Goal: Task Accomplishment & Management: Manage account settings

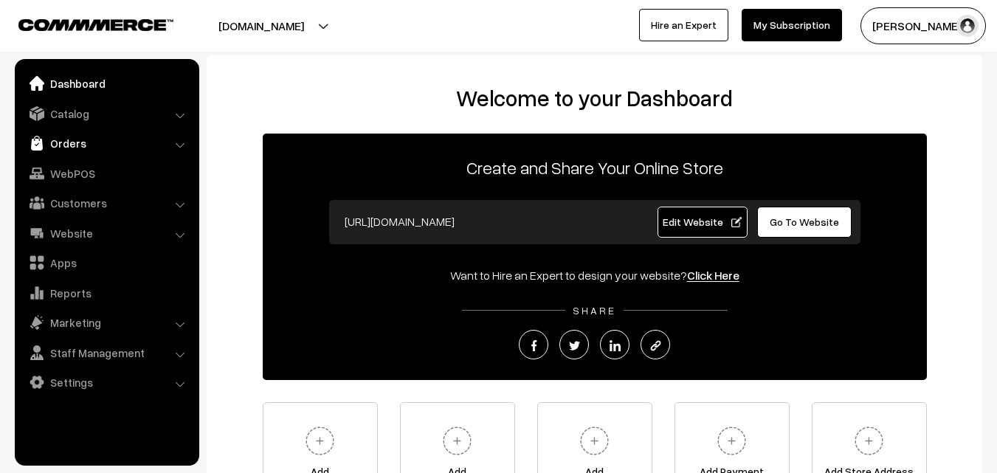
click at [75, 146] on link "Orders" at bounding box center [106, 143] width 176 height 27
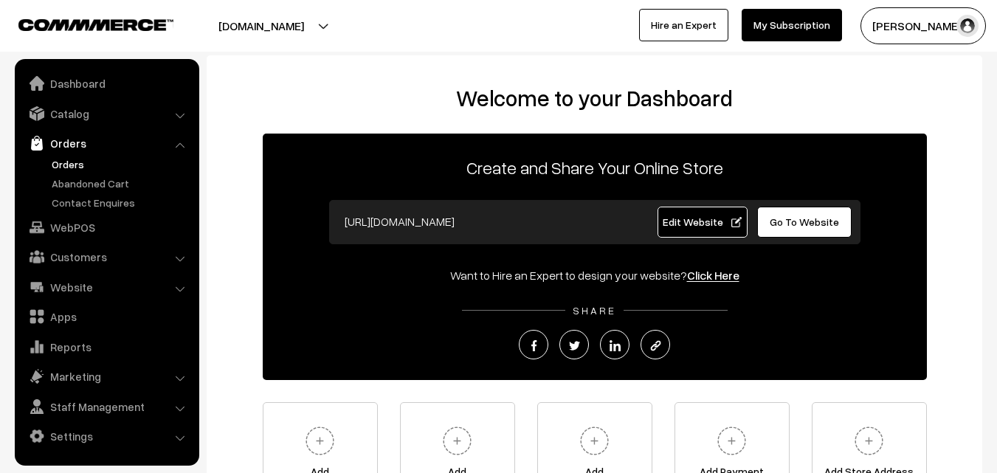
click at [72, 170] on link "Orders" at bounding box center [121, 163] width 146 height 15
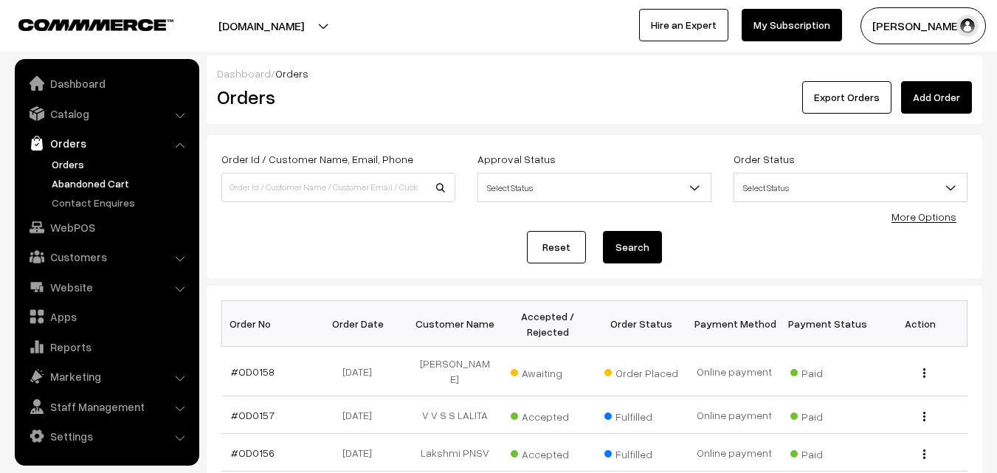
click at [73, 189] on link "Abandoned Cart" at bounding box center [121, 183] width 146 height 15
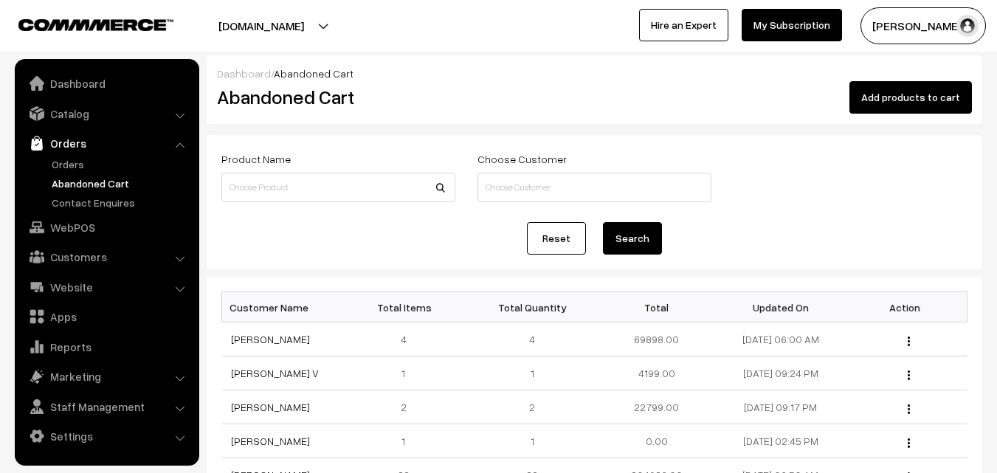
click at [275, 345] on link "Jaysheela Mudera" at bounding box center [270, 339] width 79 height 13
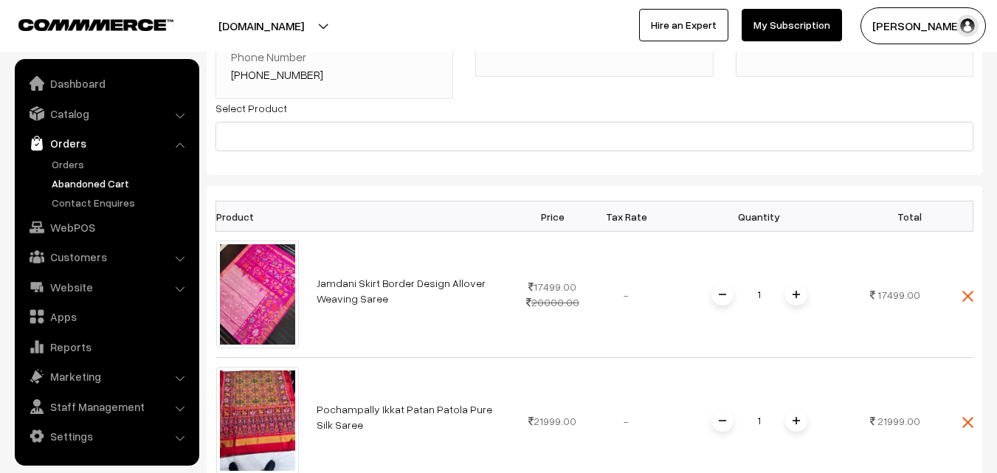
scroll to position [148, 0]
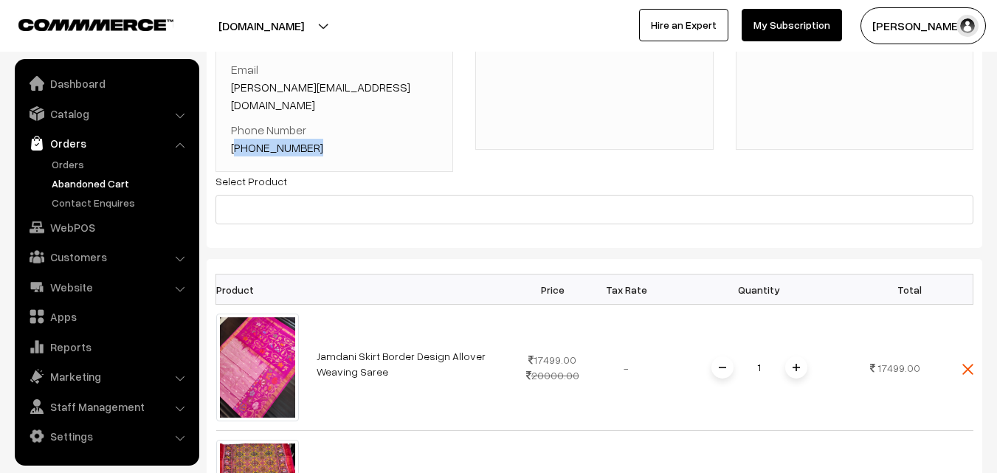
drag, startPoint x: 318, startPoint y: 130, endPoint x: 240, endPoint y: 133, distance: 78.3
click at [240, 133] on p "Phone Number +44 7961331450" at bounding box center [334, 138] width 207 height 35
copy link "44 7961331450"
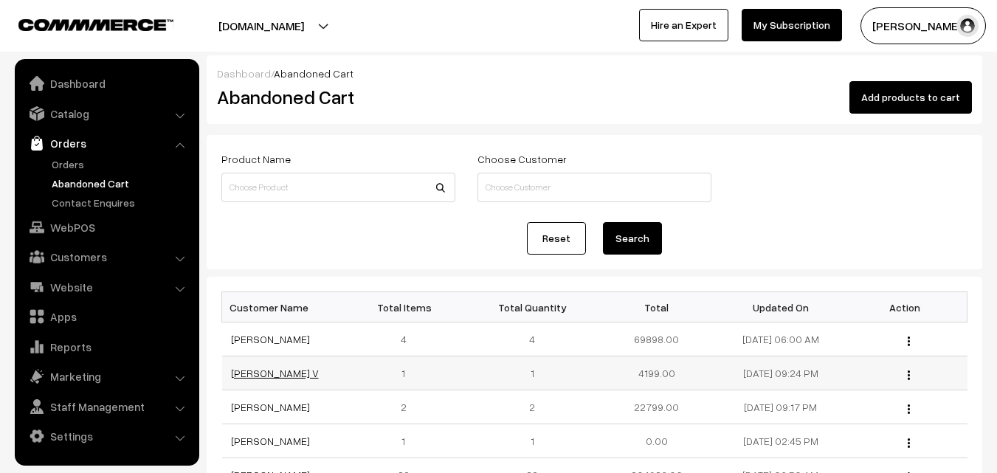
click at [281, 373] on link "[PERSON_NAME] V" at bounding box center [275, 373] width 88 height 13
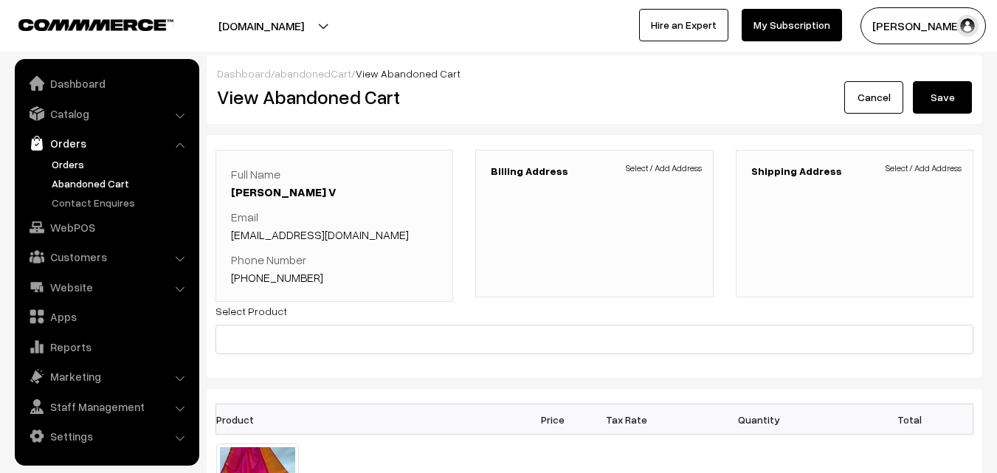
click at [72, 159] on link "Orders" at bounding box center [121, 163] width 146 height 15
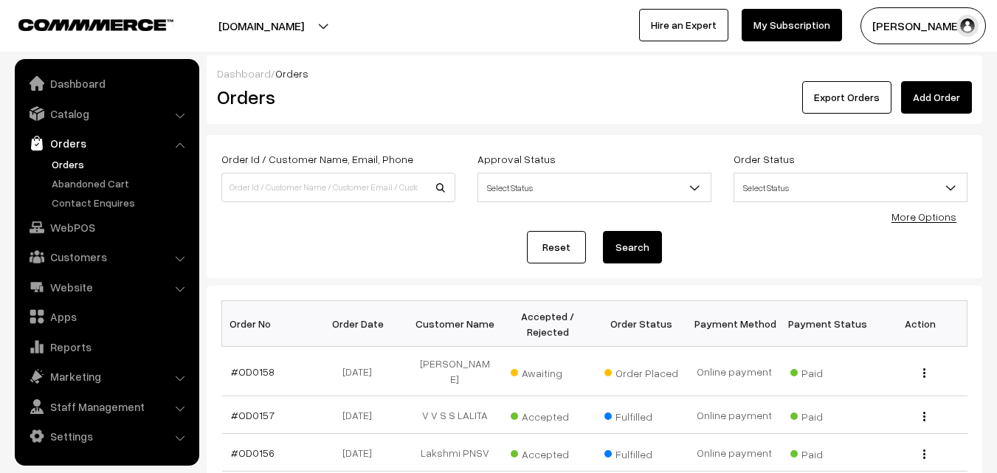
scroll to position [148, 0]
